Goal: Check status: Check status

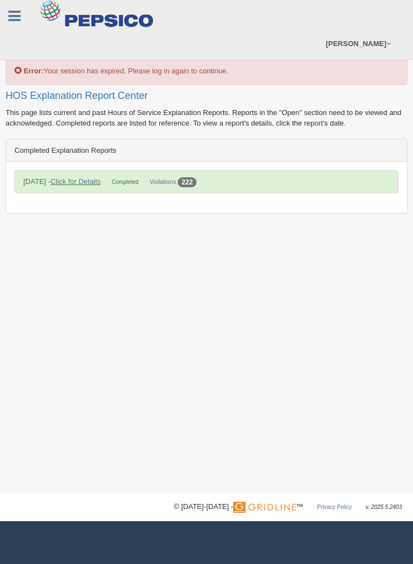
click at [295, 76] on div "Error: Your session has expired. Please log in again to continue." at bounding box center [207, 45] width 402 height 79
click at [275, 67] on div "Error: Your session has expired. Please log in again to continue." at bounding box center [207, 45] width 402 height 79
click at [78, 180] on link "Click for Details" at bounding box center [76, 181] width 50 height 8
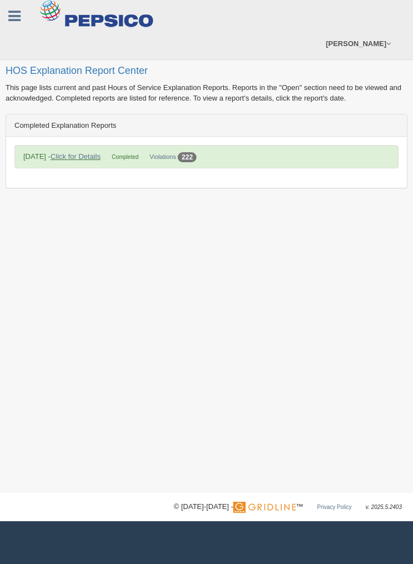
click at [53, 116] on div "Completed Explanation Reports" at bounding box center [206, 125] width 401 height 22
